Goal: Check status: Check status

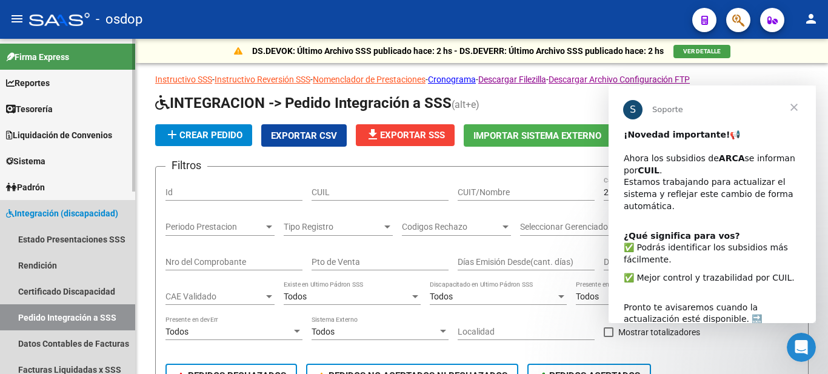
click at [31, 211] on span "Integración (discapacidad)" at bounding box center [62, 213] width 112 height 13
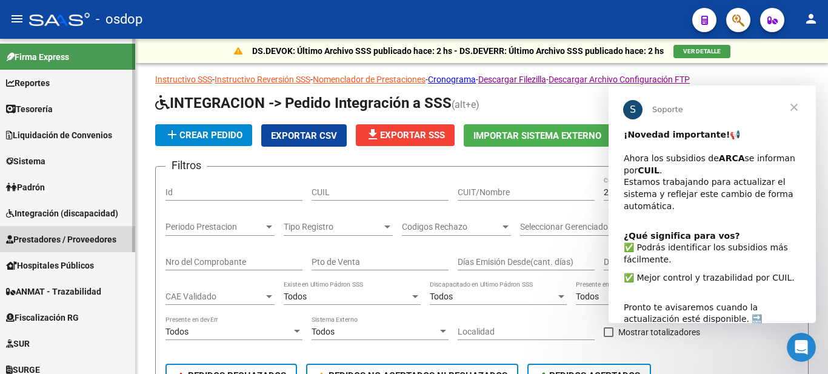
click at [33, 238] on span "Prestadores / Proveedores" at bounding box center [61, 239] width 110 height 13
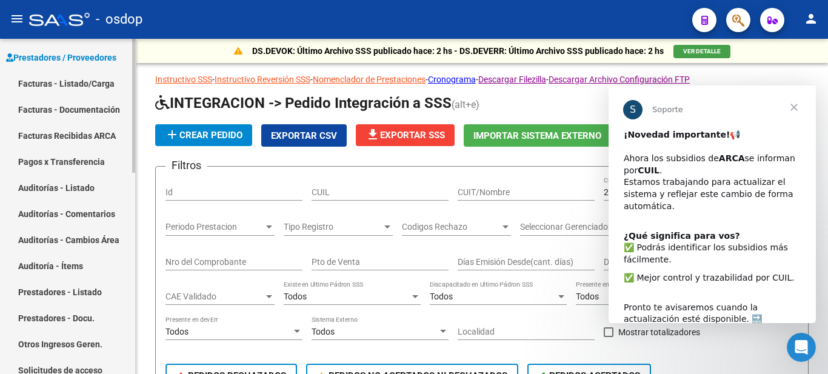
scroll to position [303, 0]
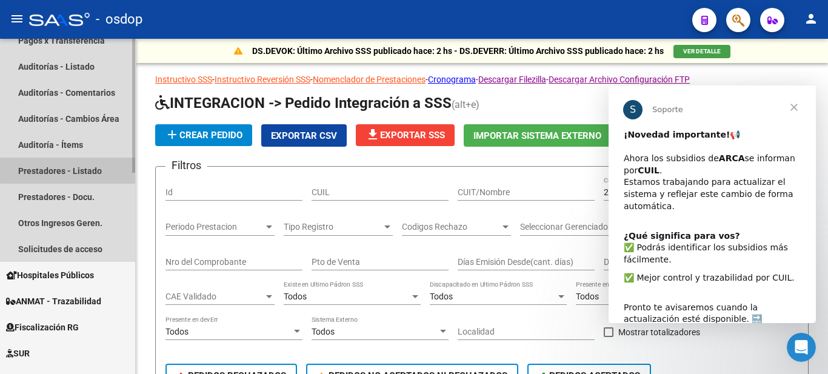
click at [82, 168] on link "Prestadores - Listado" at bounding box center [67, 171] width 135 height 26
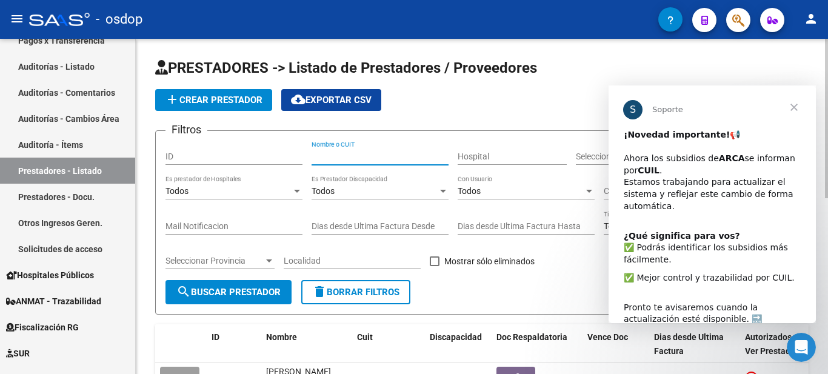
click at [376, 158] on input "Nombre o CUIT" at bounding box center [380, 157] width 137 height 10
type input "27355901799"
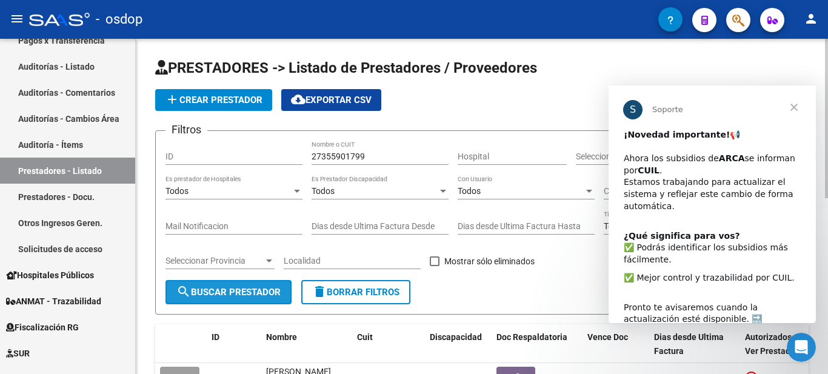
click at [215, 293] on span "search Buscar Prestador" at bounding box center [228, 292] width 104 height 11
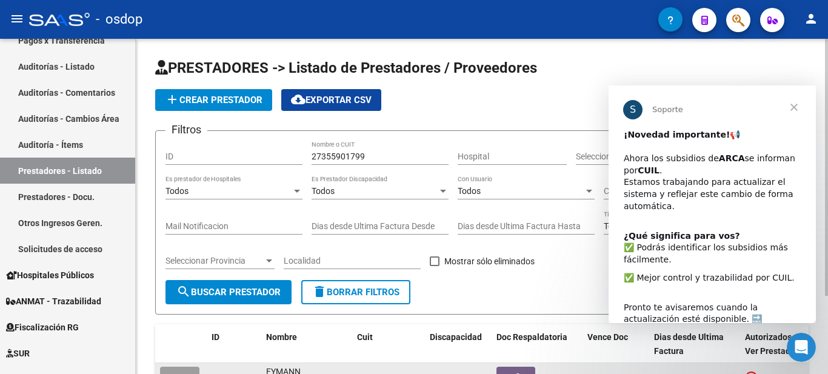
scroll to position [102, 0]
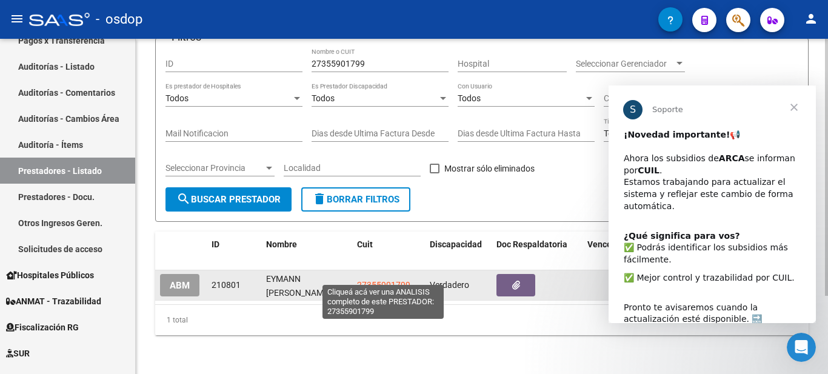
click at [392, 280] on span "27355901799" at bounding box center [383, 285] width 53 height 10
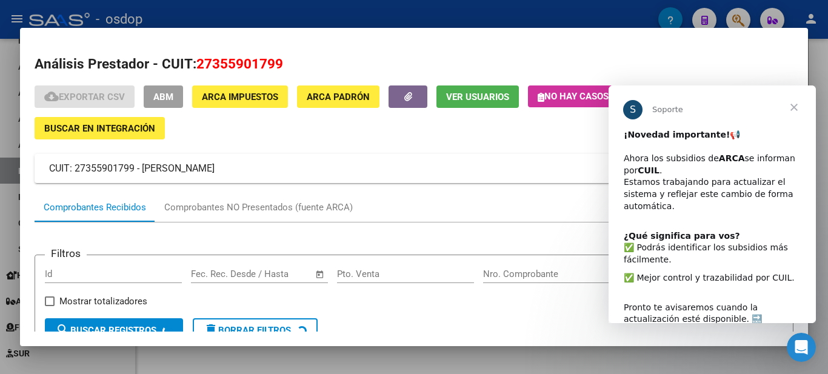
click at [792, 105] on span "Cerrar" at bounding box center [794, 107] width 44 height 44
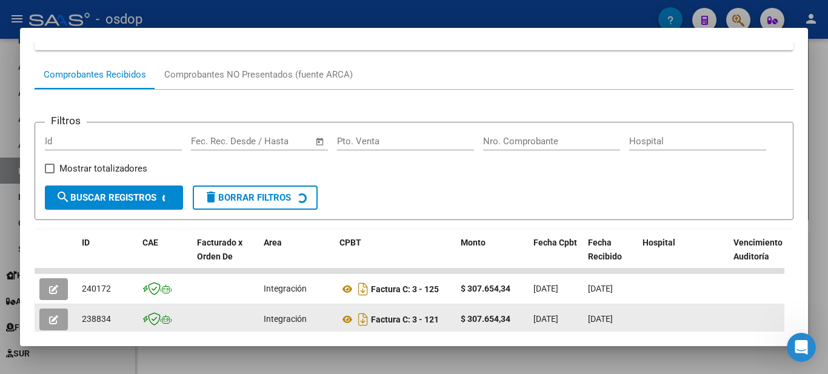
scroll to position [236, 0]
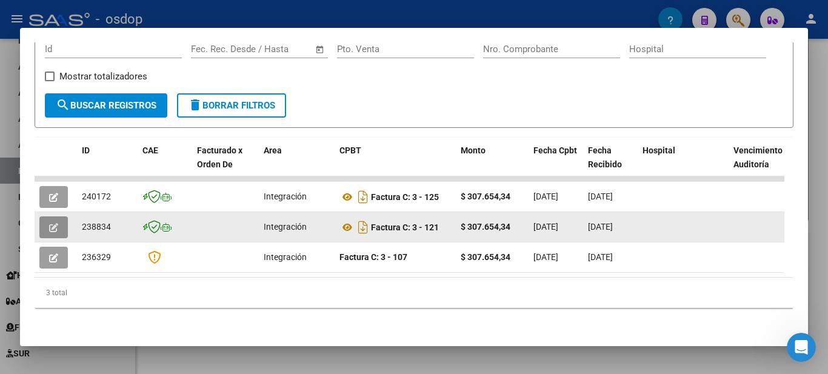
click at [48, 221] on button "button" at bounding box center [53, 227] width 28 height 22
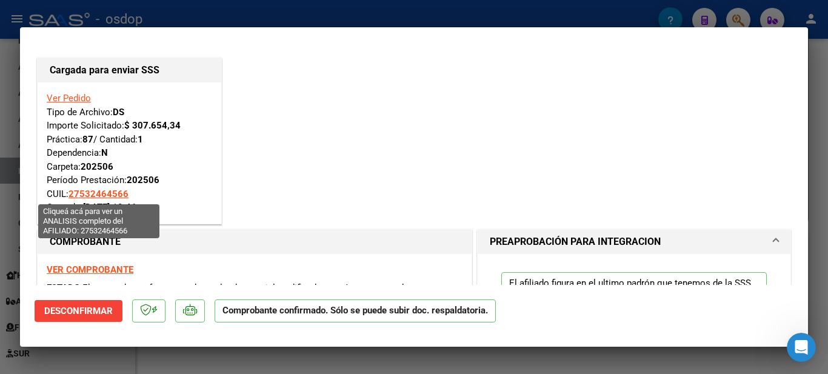
drag, startPoint x: 130, startPoint y: 193, endPoint x: 70, endPoint y: 191, distance: 59.4
click at [70, 191] on div "Ver Pedido Tipo de Archivo: DS Importe Solicitado: $ 307.654,34 Práctica: 87 / …" at bounding box center [129, 153] width 165 height 123
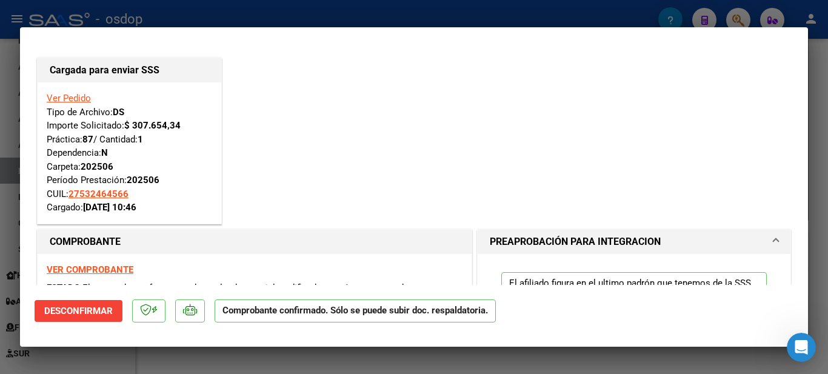
copy span "27532464566"
drag, startPoint x: 161, startPoint y: 178, endPoint x: 46, endPoint y: 169, distance: 115.6
click at [46, 169] on div "Ver Pedido Tipo de Archivo: DS Importe Solicitado: $ 307.654,34 Práctica: 87 / …" at bounding box center [130, 152] width 184 height 141
copy div "Carpeta: 202506 Período Prestación: 202506"
click at [820, 119] on div at bounding box center [414, 187] width 828 height 374
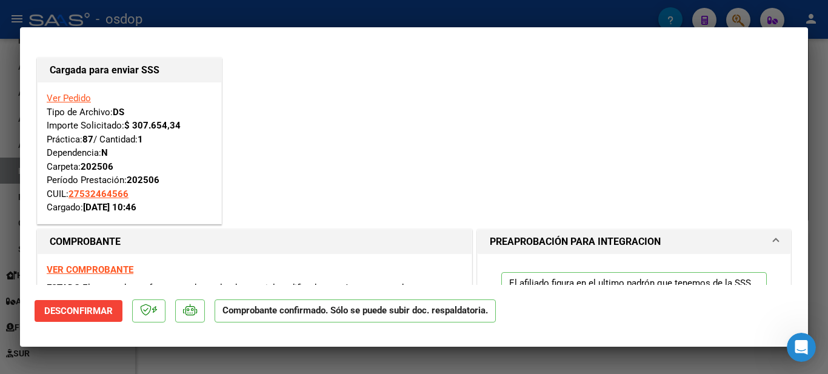
type input "$ 0,00"
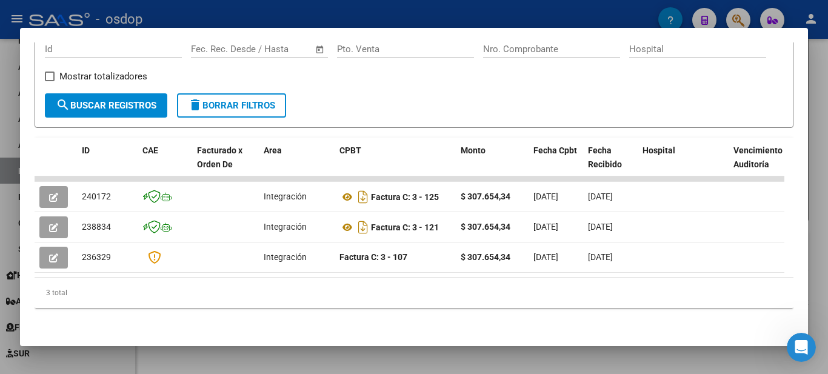
drag, startPoint x: 480, startPoint y: 27, endPoint x: 494, endPoint y: 16, distance: 18.1
click at [479, 26] on div at bounding box center [414, 187] width 828 height 374
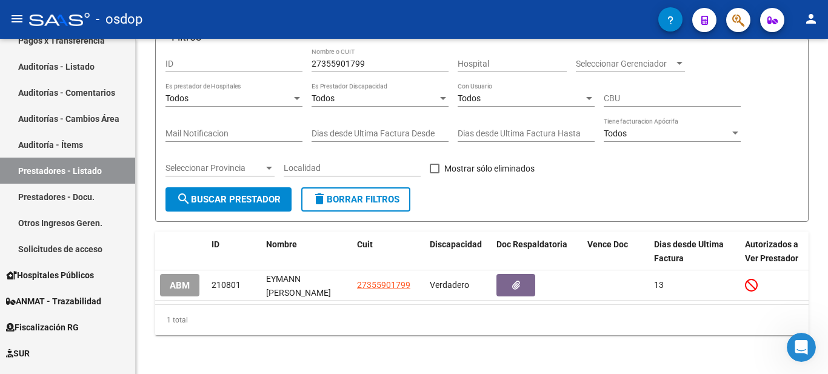
click at [496, 15] on div "- osdop" at bounding box center [343, 19] width 629 height 27
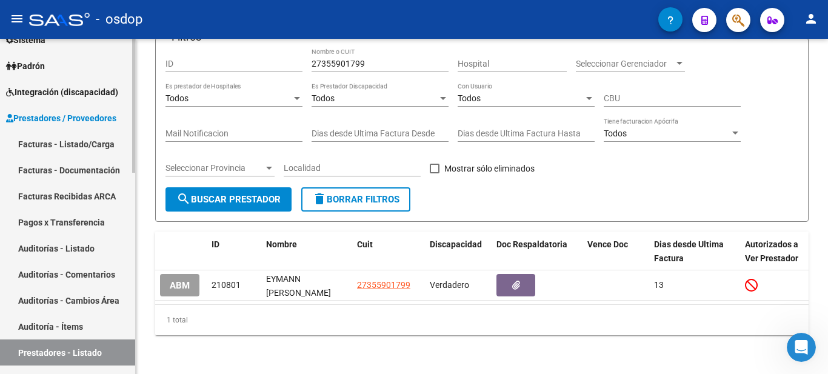
scroll to position [61, 0]
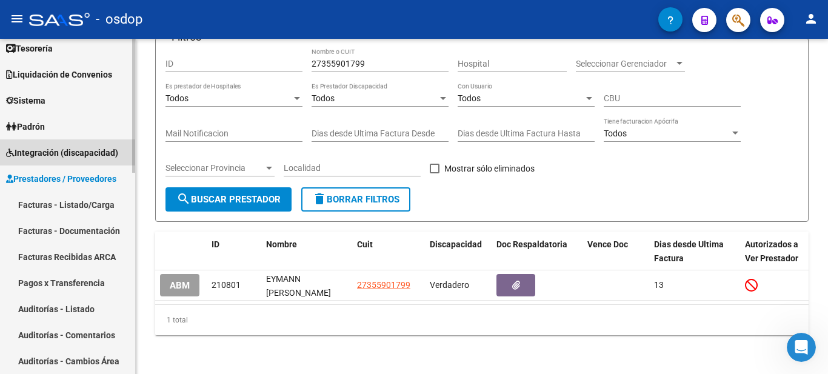
click at [58, 147] on span "Integración (discapacidad)" at bounding box center [62, 152] width 112 height 13
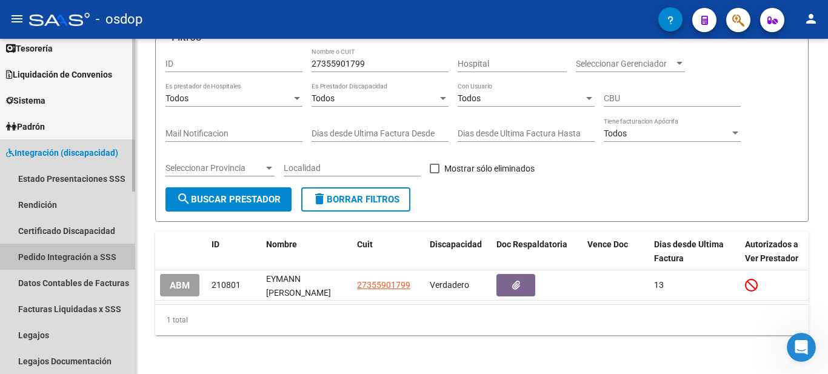
click at [45, 256] on link "Pedido Integración a SSS" at bounding box center [67, 257] width 135 height 26
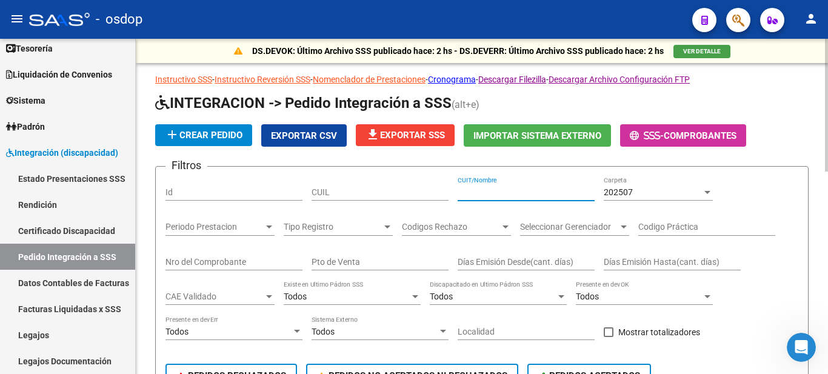
click at [501, 190] on input "CUIT/Nombre" at bounding box center [526, 192] width 137 height 10
paste input "27355901799"
type input "27355901799"
click at [350, 190] on input "CUIL" at bounding box center [380, 192] width 137 height 10
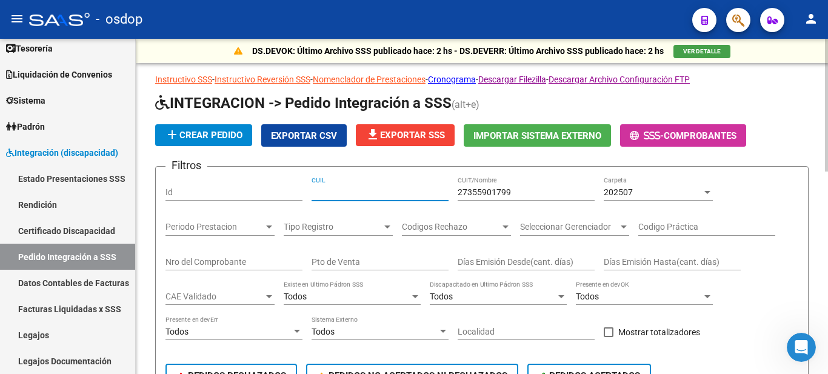
paste input "27532464566"
type input "27532464566"
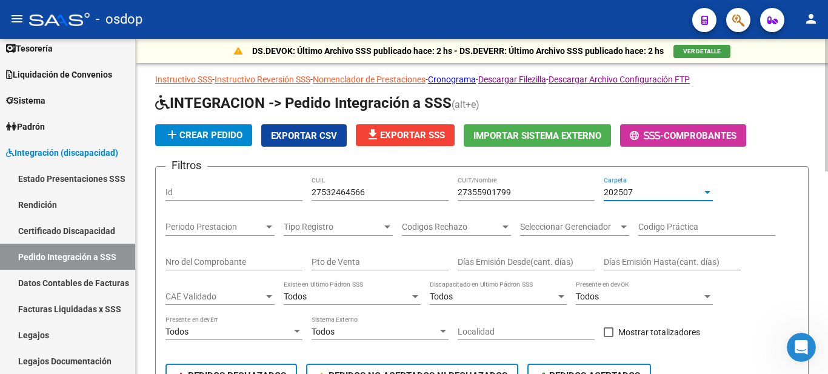
click at [670, 190] on div "202507" at bounding box center [653, 192] width 98 height 10
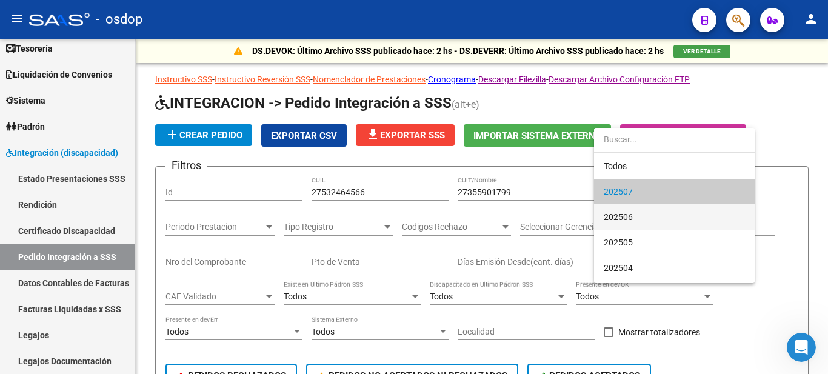
click at [641, 218] on span "202506" at bounding box center [674, 216] width 141 height 25
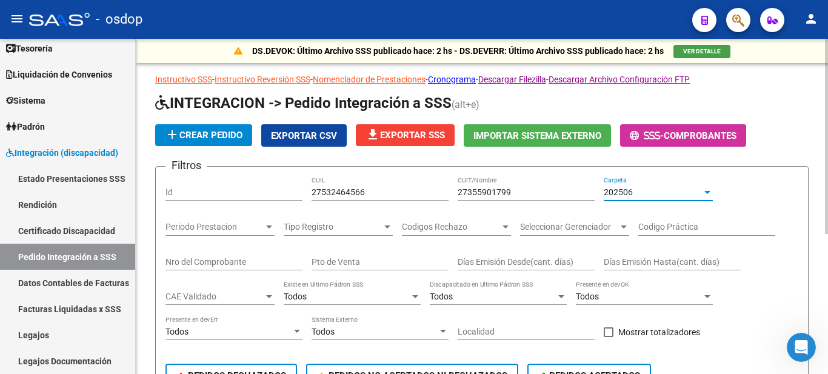
scroll to position [182, 0]
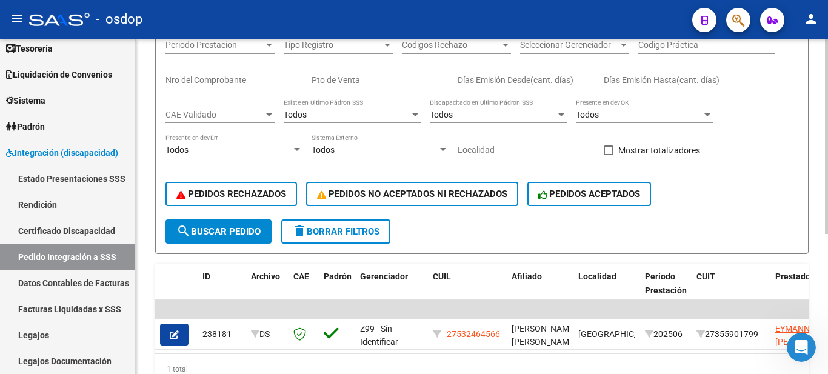
click at [179, 231] on mat-icon "search" at bounding box center [183, 231] width 15 height 15
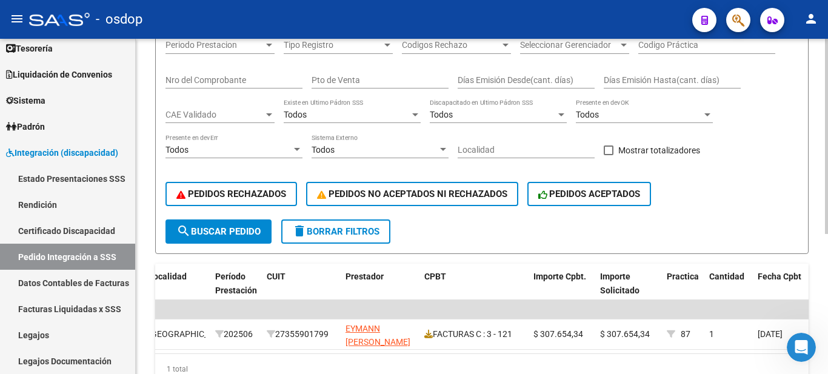
scroll to position [0, 0]
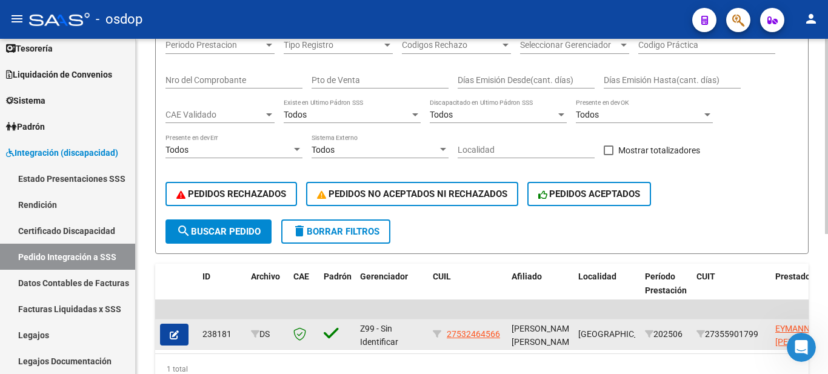
drag, startPoint x: 202, startPoint y: 332, endPoint x: 231, endPoint y: 332, distance: 29.1
click at [231, 332] on datatable-body-cell "238181" at bounding box center [222, 334] width 48 height 30
copy div "238181"
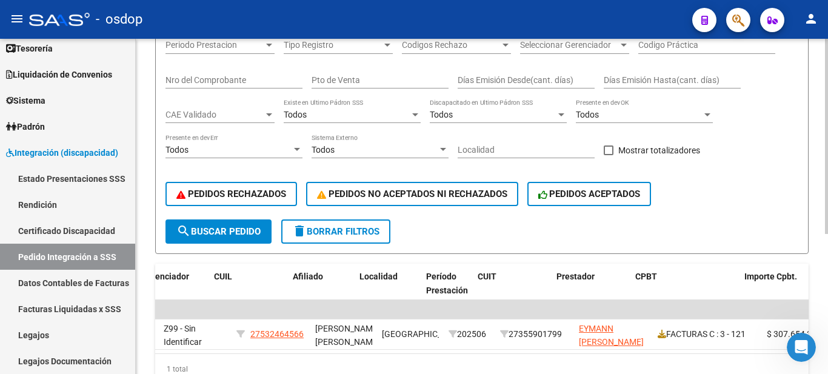
scroll to position [0, 228]
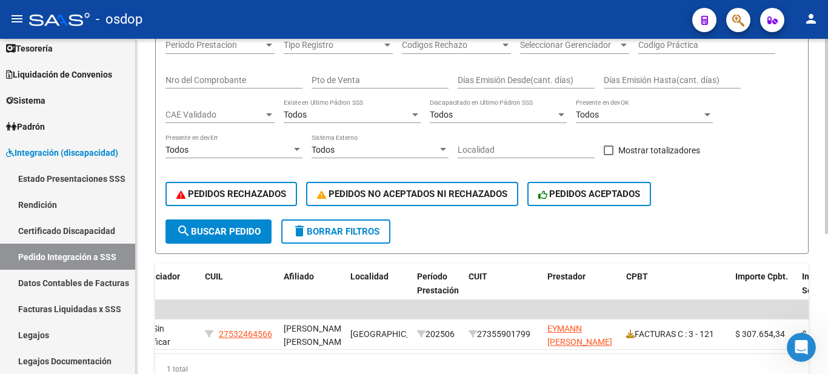
click at [477, 233] on form "Filtros Id 27532464566 CUIL 27355901799 CUIT/Nombre 202506 Carpeta Periodo Pres…" at bounding box center [481, 119] width 653 height 270
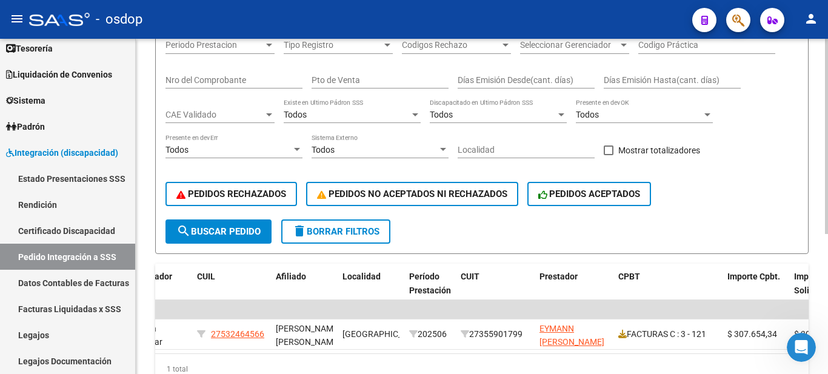
scroll to position [0, 0]
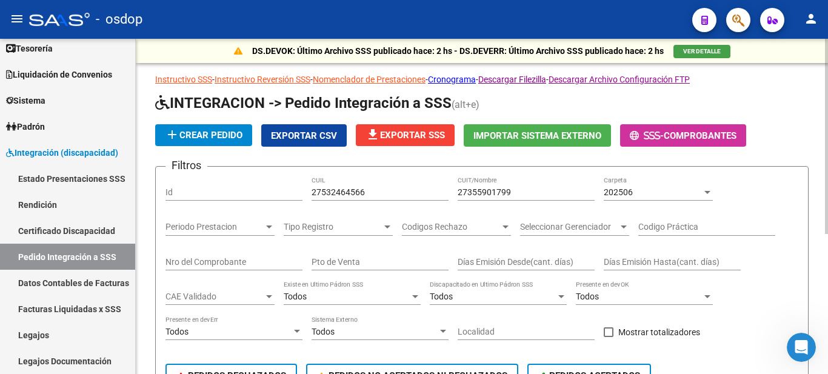
click at [649, 198] on div "202506 Carpeta" at bounding box center [658, 188] width 109 height 24
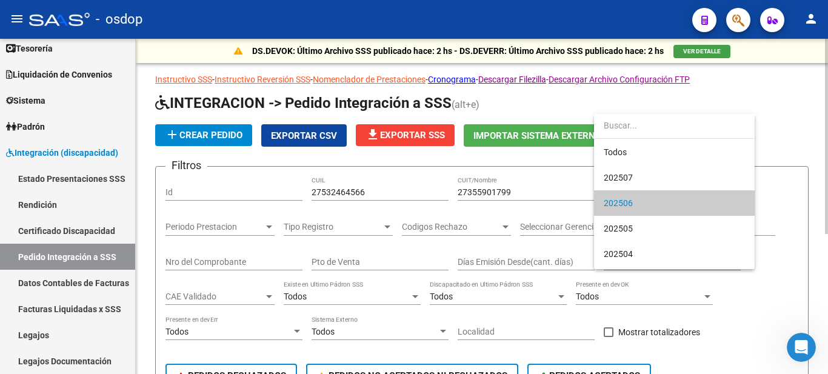
scroll to position [12, 0]
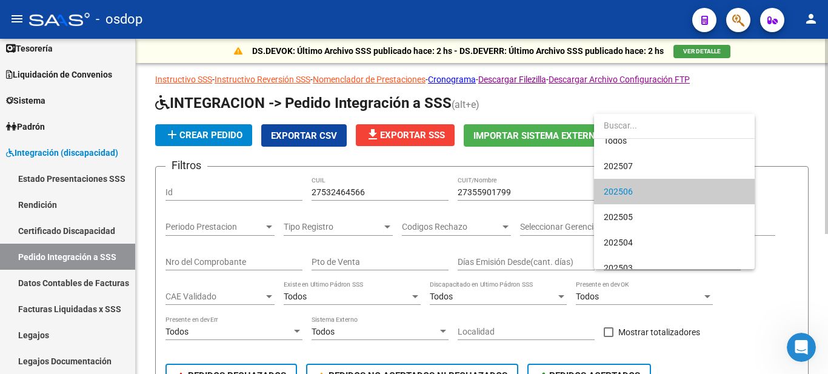
click at [668, 189] on span "202506" at bounding box center [674, 191] width 141 height 25
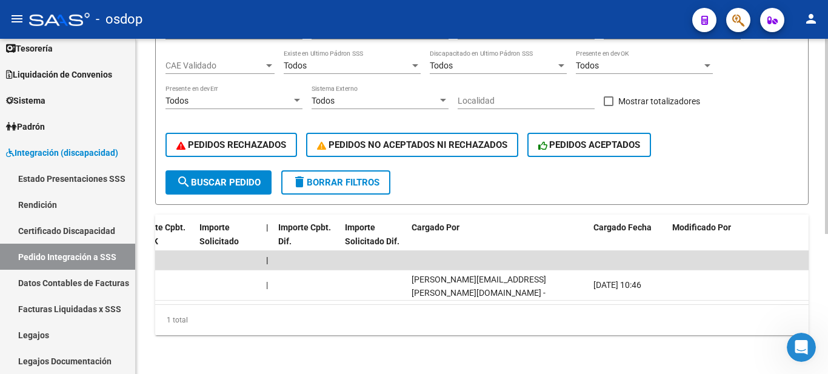
scroll to position [0, 1178]
